Goal: Transaction & Acquisition: Book appointment/travel/reservation

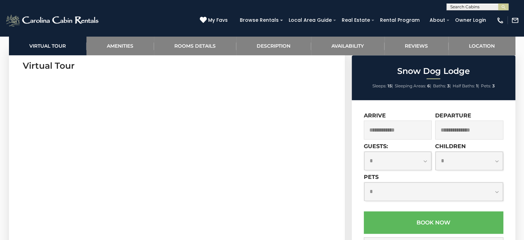
scroll to position [342, 0]
click at [401, 131] on input "text" at bounding box center [398, 129] width 68 height 19
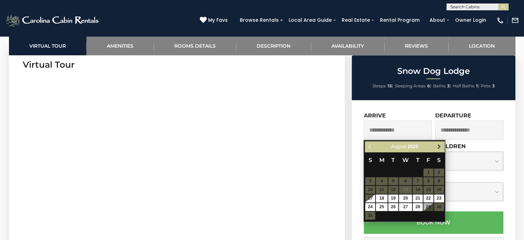
click at [439, 144] on span "Next" at bounding box center [440, 147] width 6 height 6
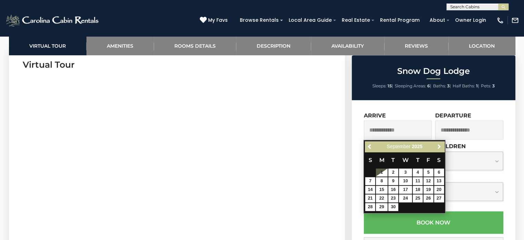
click at [439, 144] on span "Next" at bounding box center [440, 147] width 6 height 6
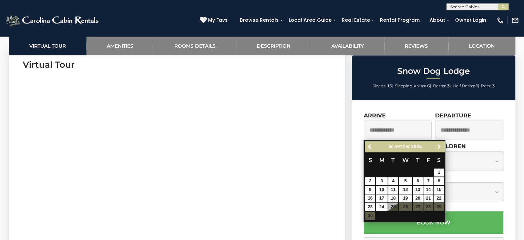
click at [439, 144] on span "Next" at bounding box center [440, 147] width 6 height 6
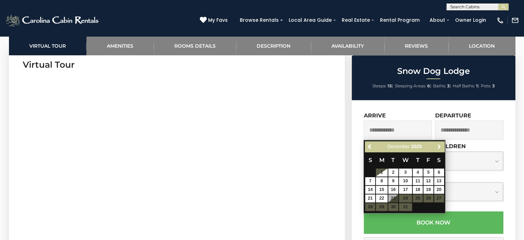
click at [439, 144] on span "Next" at bounding box center [440, 147] width 6 height 6
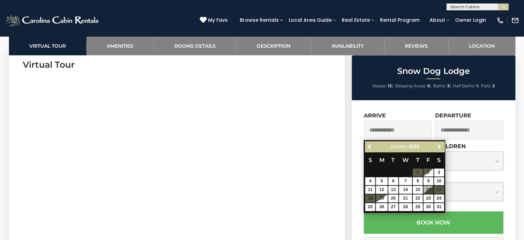
click at [439, 144] on span "Next" at bounding box center [440, 147] width 6 height 6
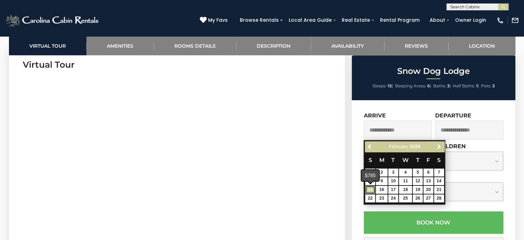
click at [370, 187] on link "15" at bounding box center [370, 189] width 10 height 8
type input "**********"
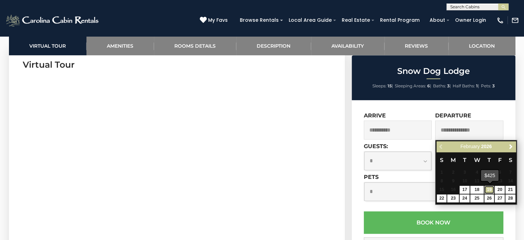
drag, startPoint x: 488, startPoint y: 187, endPoint x: 485, endPoint y: 188, distance: 3.5
click at [485, 188] on link "19" at bounding box center [490, 189] width 10 height 8
type input "**********"
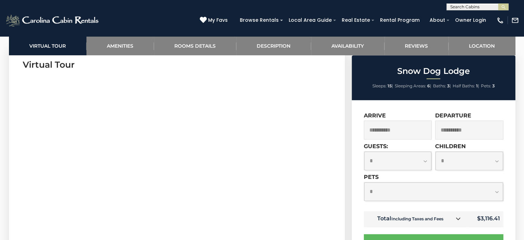
click at [394, 163] on select "**********" at bounding box center [398, 160] width 68 height 18
select select "*"
click at [364, 152] on select "**********" at bounding box center [398, 160] width 68 height 18
drag, startPoint x: 461, startPoint y: 158, endPoint x: 458, endPoint y: 165, distance: 7.4
click at [458, 165] on select "**********" at bounding box center [470, 160] width 68 height 18
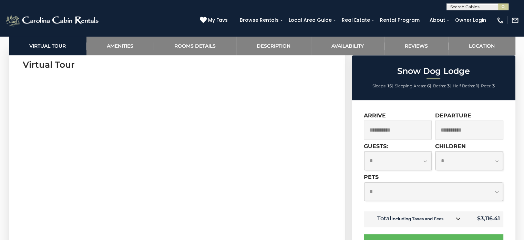
select select "*"
click at [436, 152] on select "**********" at bounding box center [470, 160] width 68 height 18
drag, startPoint x: 405, startPoint y: 189, endPoint x: 379, endPoint y: 189, distance: 25.5
click at [379, 189] on select "**********" at bounding box center [433, 191] width 139 height 18
select select "*"
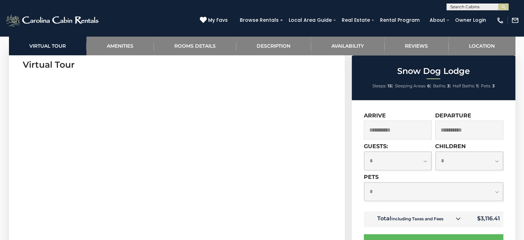
click at [364, 183] on select "**********" at bounding box center [433, 191] width 139 height 18
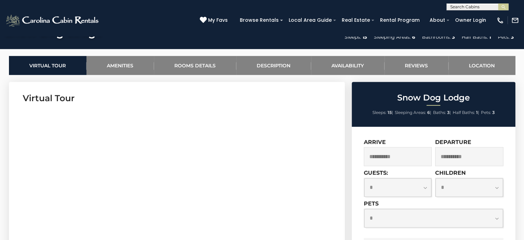
scroll to position [0, 0]
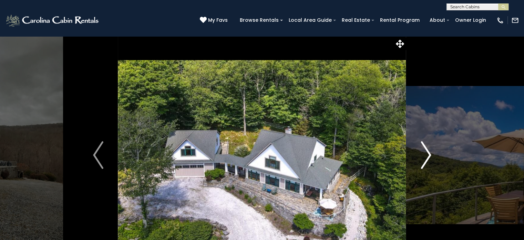
click at [422, 148] on img "Next" at bounding box center [426, 155] width 10 height 28
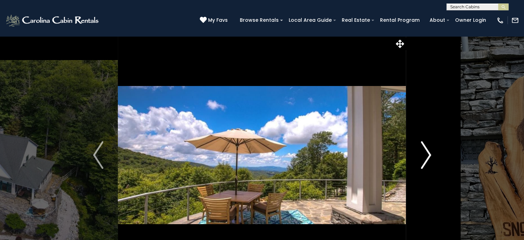
click at [419, 149] on button "Next" at bounding box center [426, 155] width 40 height 238
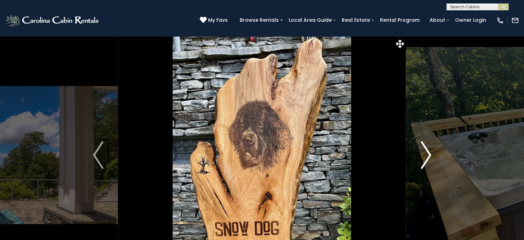
click at [417, 147] on button "Next" at bounding box center [426, 155] width 40 height 238
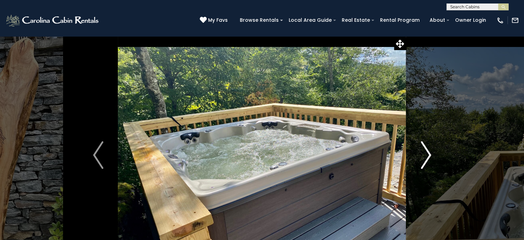
click at [422, 148] on img "Next" at bounding box center [426, 155] width 10 height 28
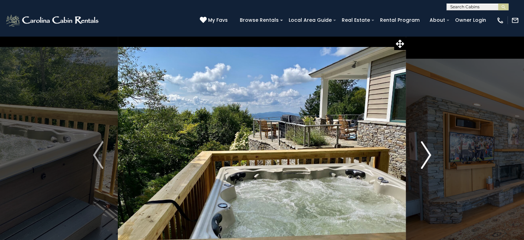
click at [416, 149] on button "Next" at bounding box center [426, 155] width 40 height 238
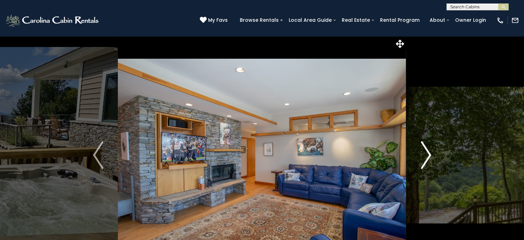
click at [429, 156] on img "Next" at bounding box center [426, 155] width 10 height 28
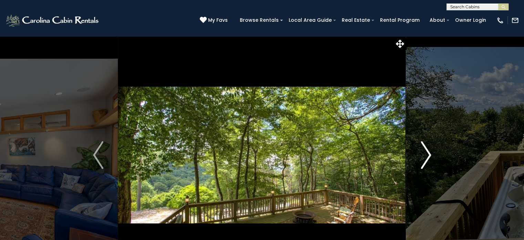
click at [426, 150] on img "Next" at bounding box center [426, 155] width 10 height 28
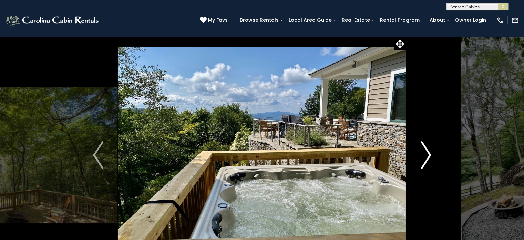
click at [424, 147] on img "Next" at bounding box center [426, 155] width 10 height 28
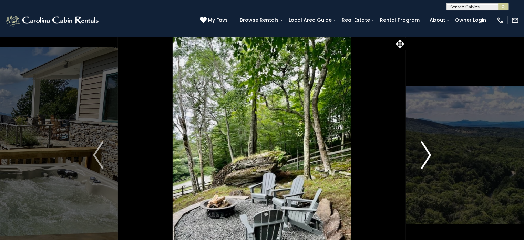
click at [425, 150] on img "Next" at bounding box center [426, 155] width 10 height 28
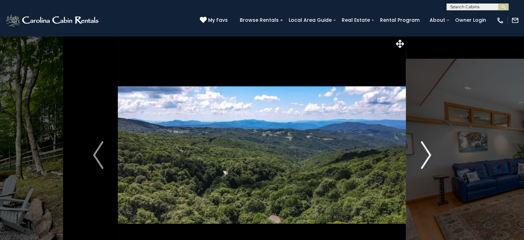
click at [426, 156] on img "Next" at bounding box center [426, 155] width 10 height 28
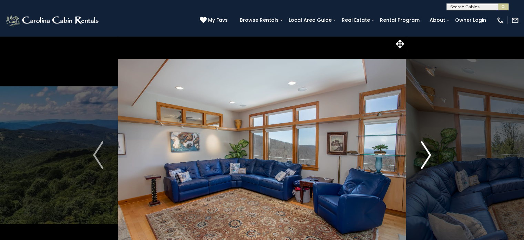
click at [426, 153] on img "Next" at bounding box center [426, 155] width 10 height 28
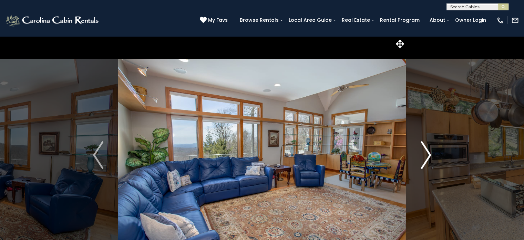
click at [428, 157] on img "Next" at bounding box center [426, 155] width 10 height 28
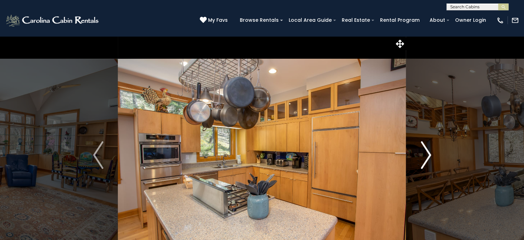
click at [426, 153] on img "Next" at bounding box center [426, 155] width 10 height 28
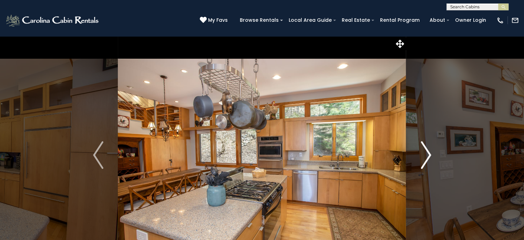
click at [427, 152] on img "Next" at bounding box center [426, 155] width 10 height 28
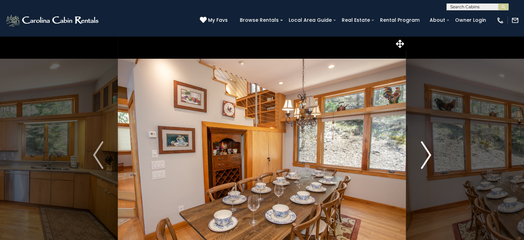
click at [427, 155] on img "Next" at bounding box center [426, 155] width 10 height 28
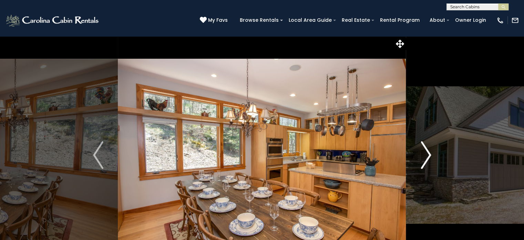
click at [424, 156] on img "Next" at bounding box center [426, 155] width 10 height 28
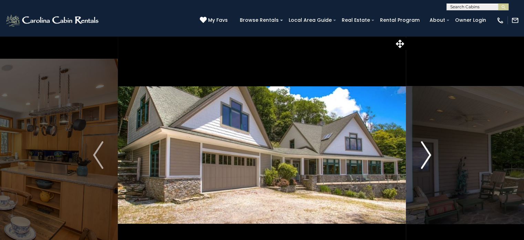
click at [426, 156] on img "Next" at bounding box center [426, 155] width 10 height 28
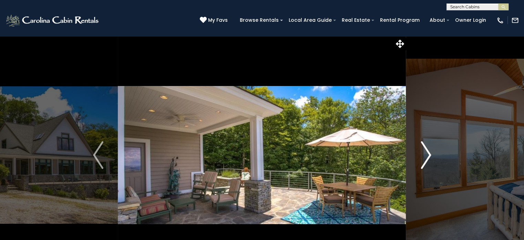
click at [429, 154] on img "Next" at bounding box center [426, 155] width 10 height 28
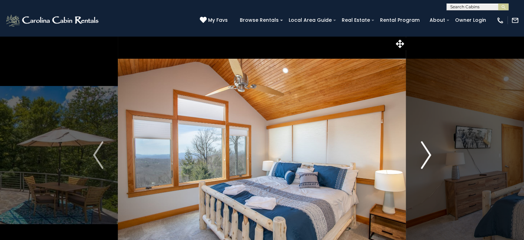
click at [429, 155] on img "Next" at bounding box center [426, 155] width 10 height 28
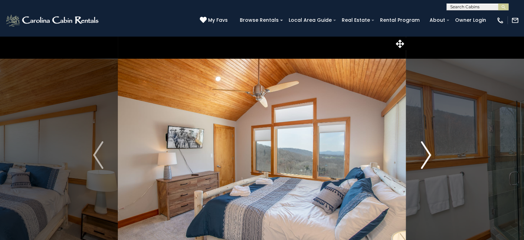
click at [429, 155] on img "Next" at bounding box center [426, 155] width 10 height 28
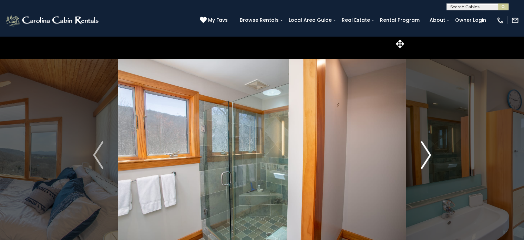
click at [428, 156] on img "Next" at bounding box center [426, 155] width 10 height 28
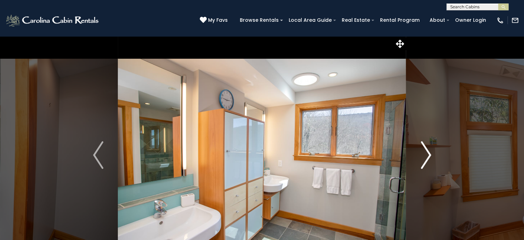
click at [421, 154] on img "Next" at bounding box center [426, 155] width 10 height 28
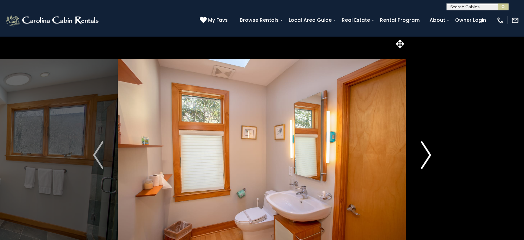
click at [419, 159] on button "Next" at bounding box center [426, 155] width 40 height 238
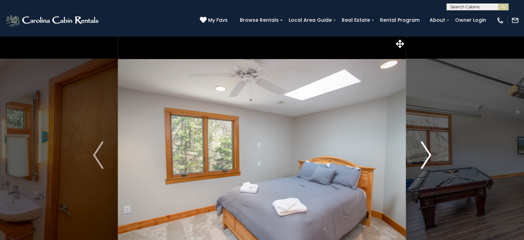
click at [419, 156] on button "Next" at bounding box center [426, 155] width 40 height 238
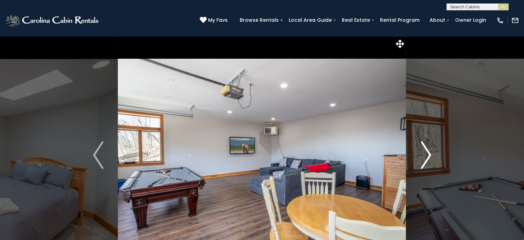
click at [421, 155] on img "Next" at bounding box center [426, 155] width 10 height 28
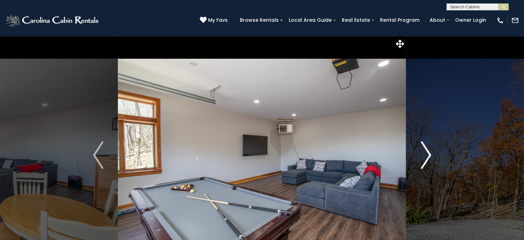
click at [422, 157] on img "Next" at bounding box center [426, 155] width 10 height 28
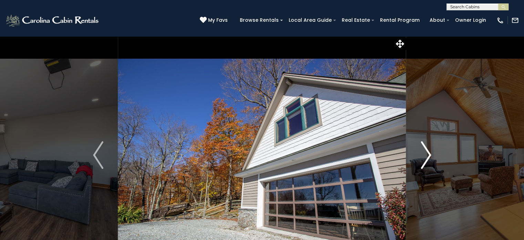
click at [416, 154] on button "Next" at bounding box center [426, 155] width 40 height 238
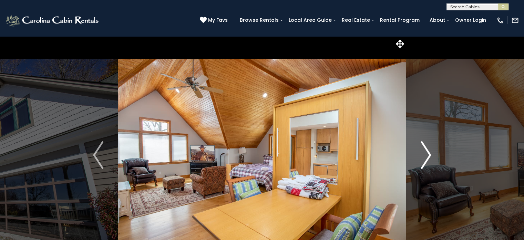
click at [415, 155] on button "Next" at bounding box center [426, 155] width 40 height 238
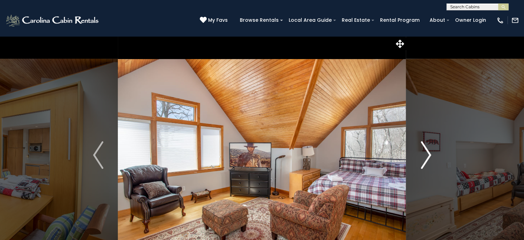
click at [416, 159] on button "Next" at bounding box center [426, 155] width 40 height 238
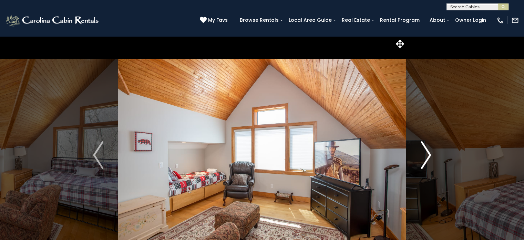
click at [414, 155] on button "Next" at bounding box center [426, 155] width 40 height 238
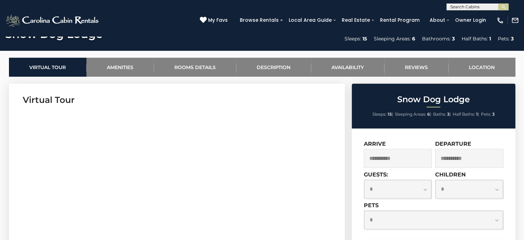
scroll to position [307, 0]
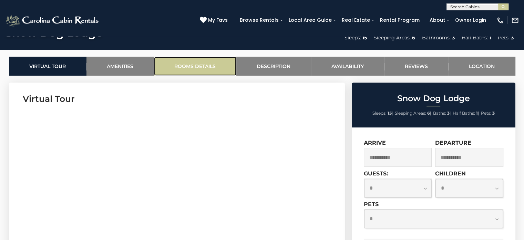
click at [208, 59] on link "Rooms Details" at bounding box center [195, 66] width 82 height 19
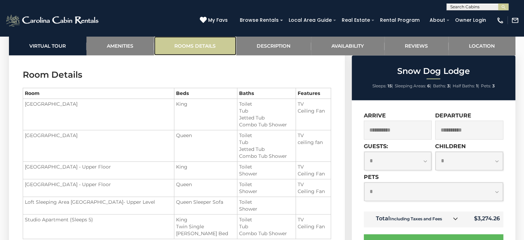
scroll to position [836, 0]
click at [457, 160] on select "**********" at bounding box center [470, 160] width 68 height 18
select select "*"
click at [436, 152] on select "**********" at bounding box center [470, 160] width 68 height 18
click at [389, 157] on select "**********" at bounding box center [398, 160] width 68 height 18
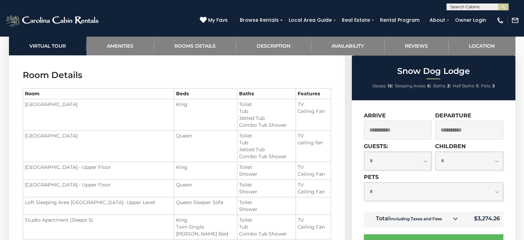
select select "*"
click at [364, 152] on select "**********" at bounding box center [398, 160] width 68 height 18
